Goal: Task Accomplishment & Management: Manage account settings

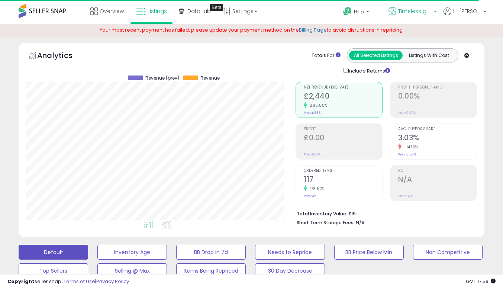
click at [426, 9] on span "Timeless goods" at bounding box center [414, 10] width 33 height 7
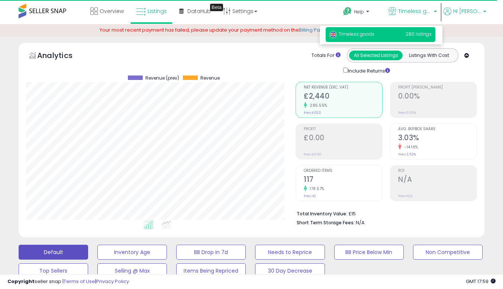
click at [478, 12] on span "Hi [PERSON_NAME]" at bounding box center [468, 10] width 28 height 7
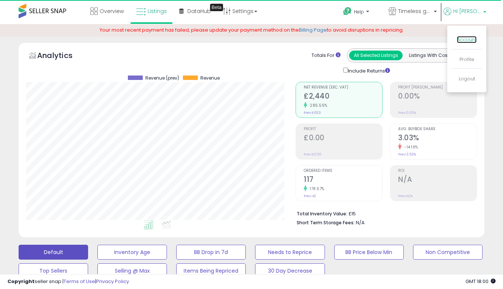
click at [465, 41] on link "Account" at bounding box center [467, 39] width 20 height 7
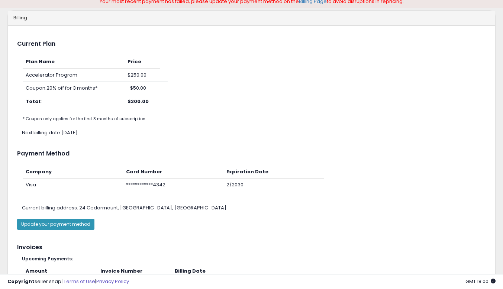
scroll to position [74, 0]
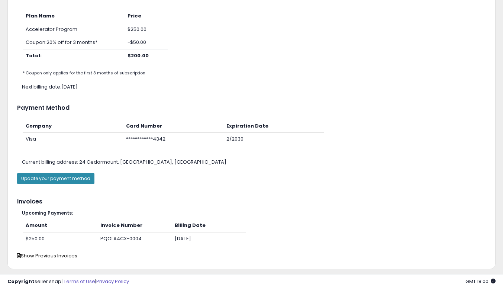
click at [56, 176] on button "Update your payment method" at bounding box center [55, 178] width 77 height 11
